Goal: Use online tool/utility

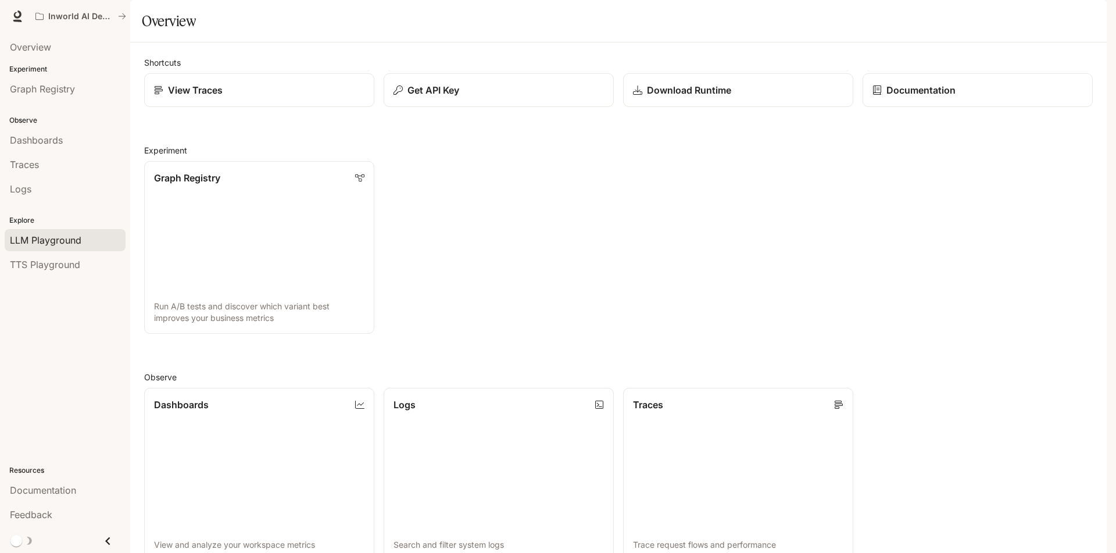
click at [73, 245] on span "LLM Playground" at bounding box center [46, 240] width 72 height 14
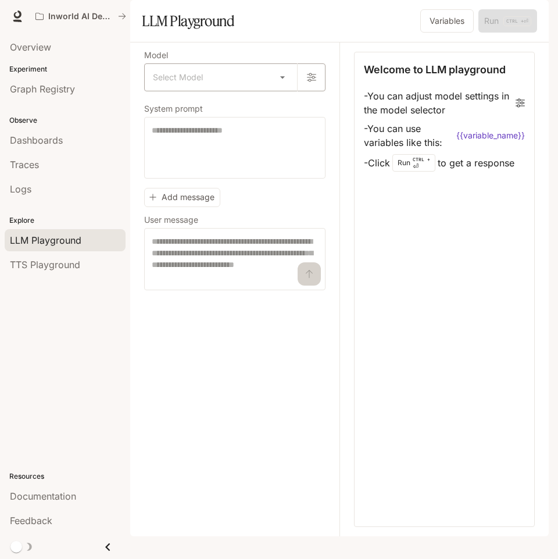
click at [253, 115] on body "Skip to main content Inworld AI Demos Documentation Documentation Portal Overvi…" at bounding box center [279, 279] width 558 height 559
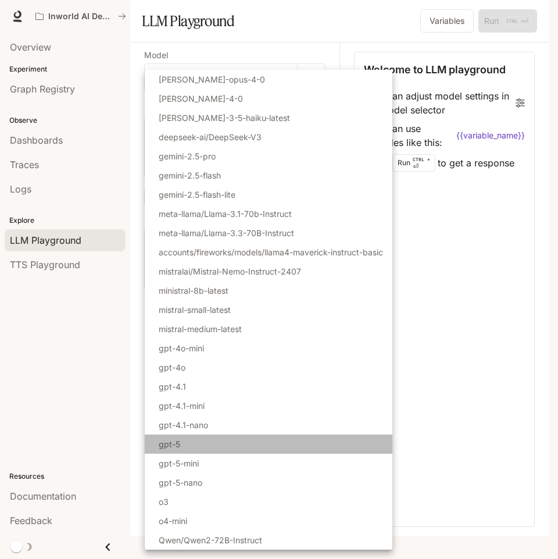
click at [201, 451] on li "gpt-5" at bounding box center [269, 443] width 248 height 19
type input "*****"
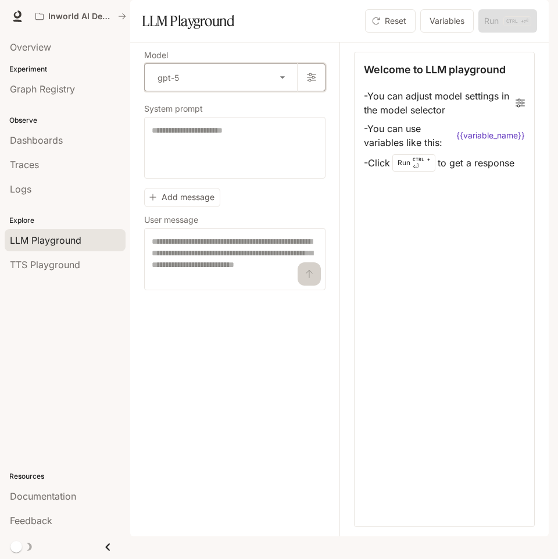
click at [317, 91] on button "button" at bounding box center [311, 77] width 28 height 28
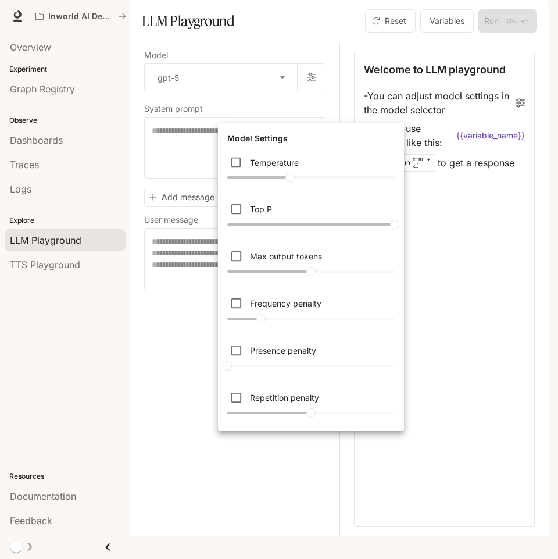
click at [253, 491] on div at bounding box center [279, 279] width 558 height 559
